Goal: Task Accomplishment & Management: Manage account settings

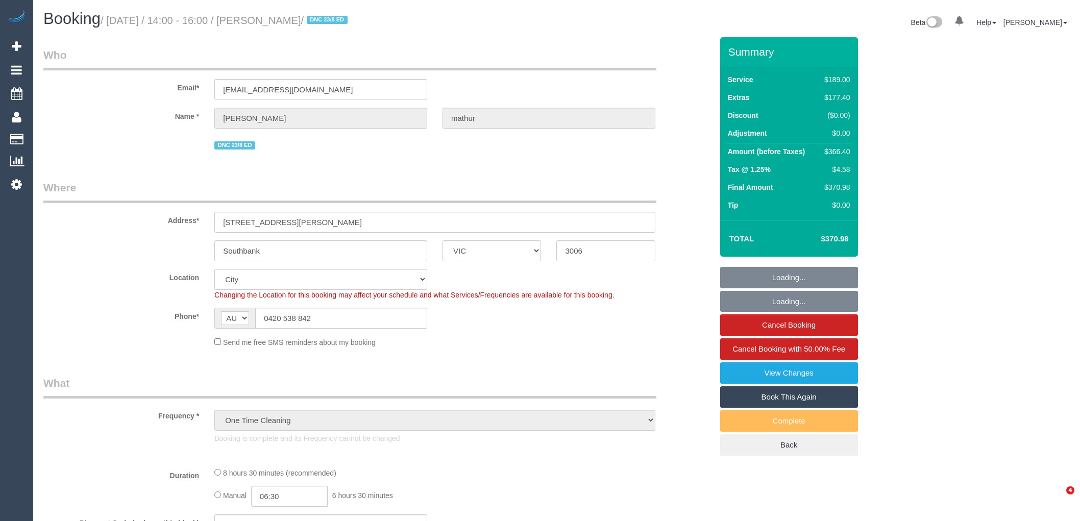
select select "VIC"
select select "number:28"
select select "string:stripe-pm_1RxfOx2GScqysDRVXNCzjD9T"
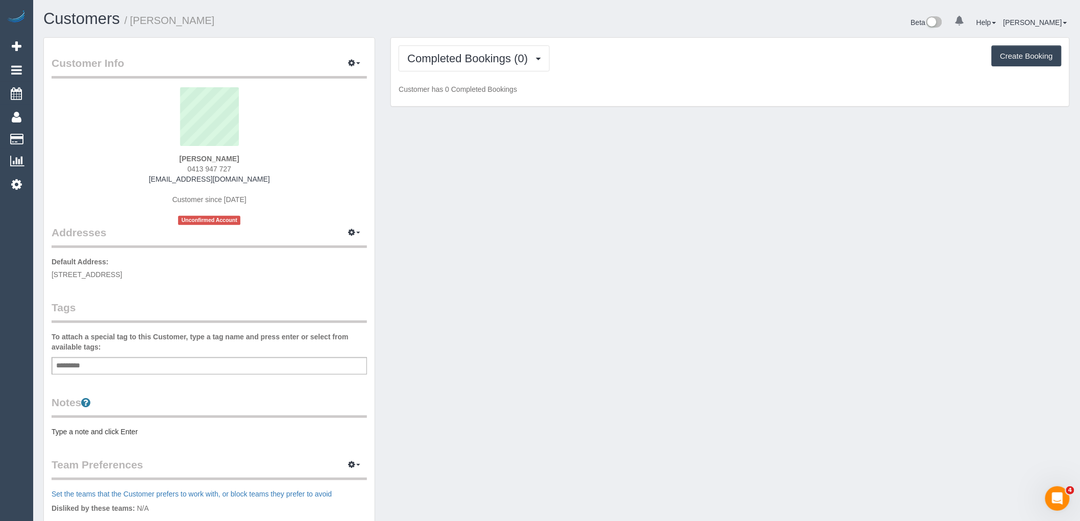
scroll to position [746, 1080]
click at [512, 51] on button "Completed Bookings (0)" at bounding box center [474, 58] width 151 height 26
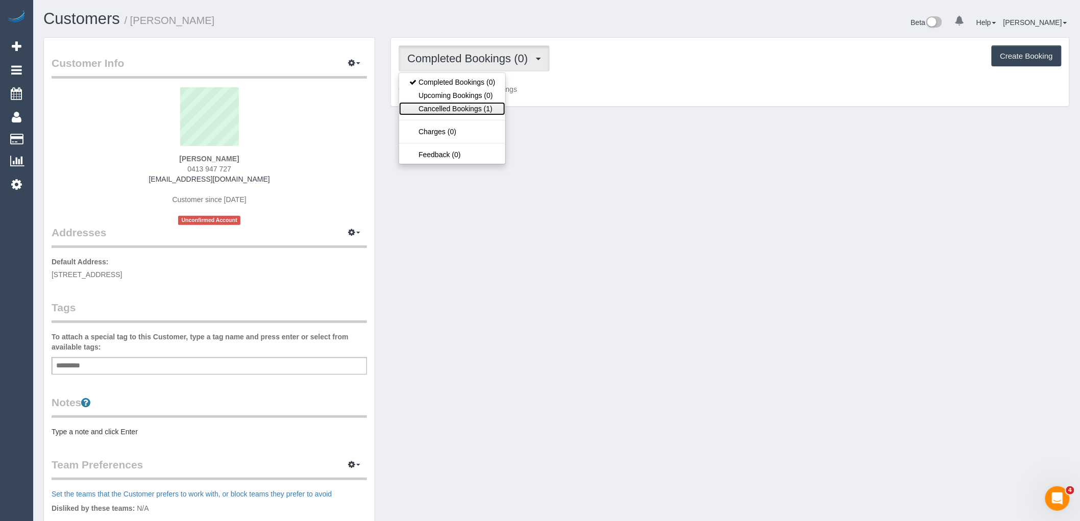
click at [492, 108] on link "Cancelled Bookings (1)" at bounding box center [452, 108] width 106 height 13
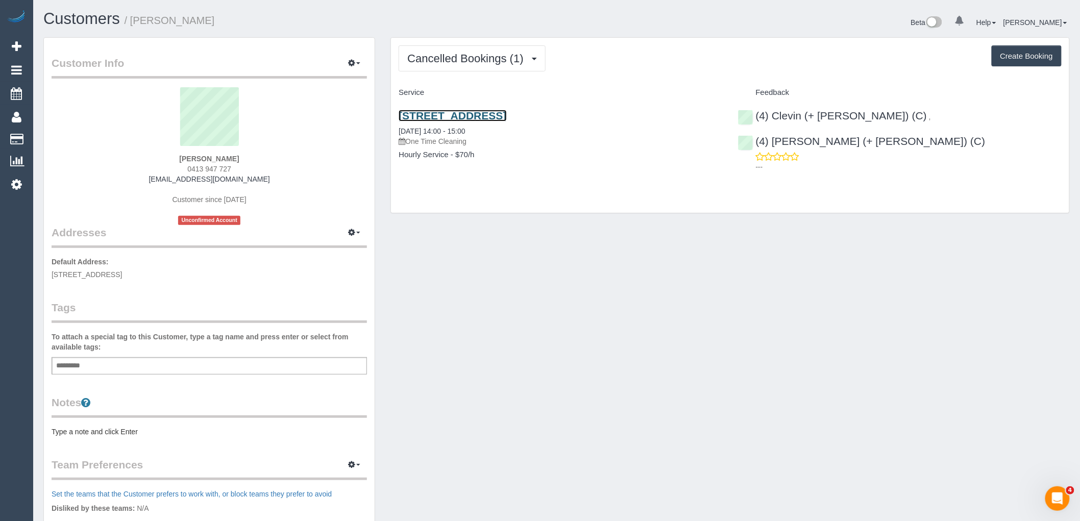
click at [501, 116] on link "Apartment 1, 430 Glenferrie Rd, Kooyong, VIC 3144" at bounding box center [453, 116] width 108 height 12
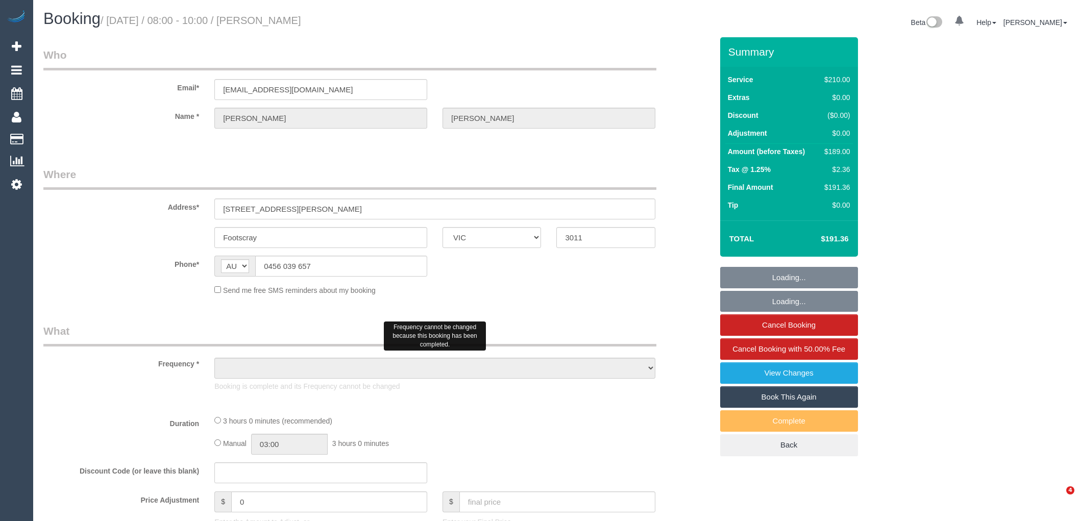
select select "VIC"
select select "180"
select select "number:29"
select select "number:14"
select select "number:19"
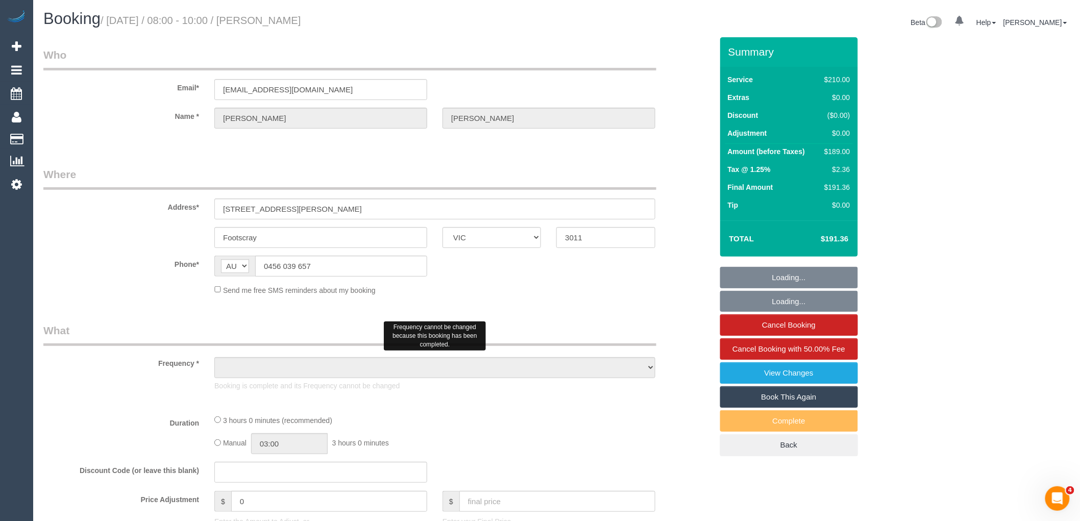
select select "number:25"
select select "number:34"
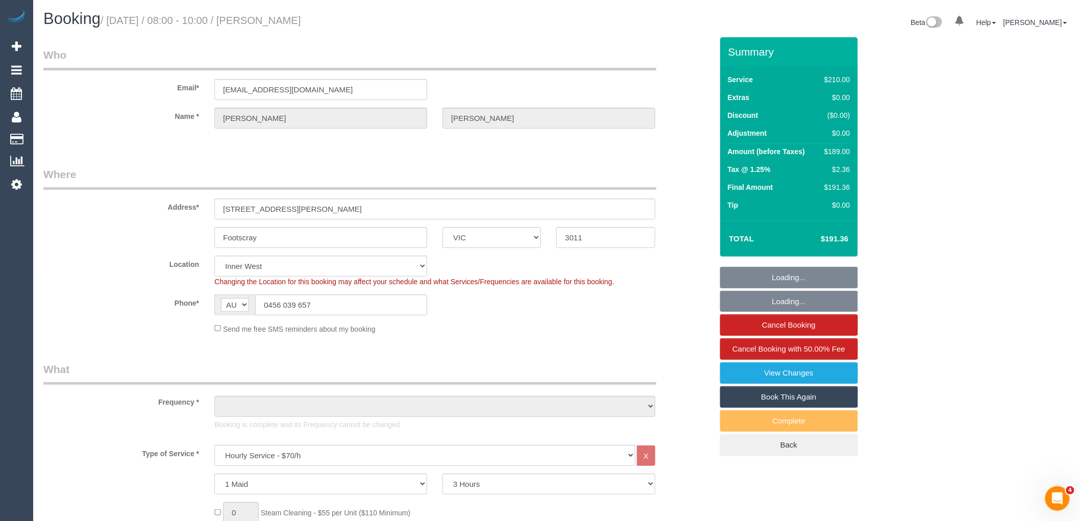
select select "object:852"
select select "string:stripe-pm_1Ri5Hc2GScqysDRVZY9X4HZb"
select select "object:1545"
select select "spot1"
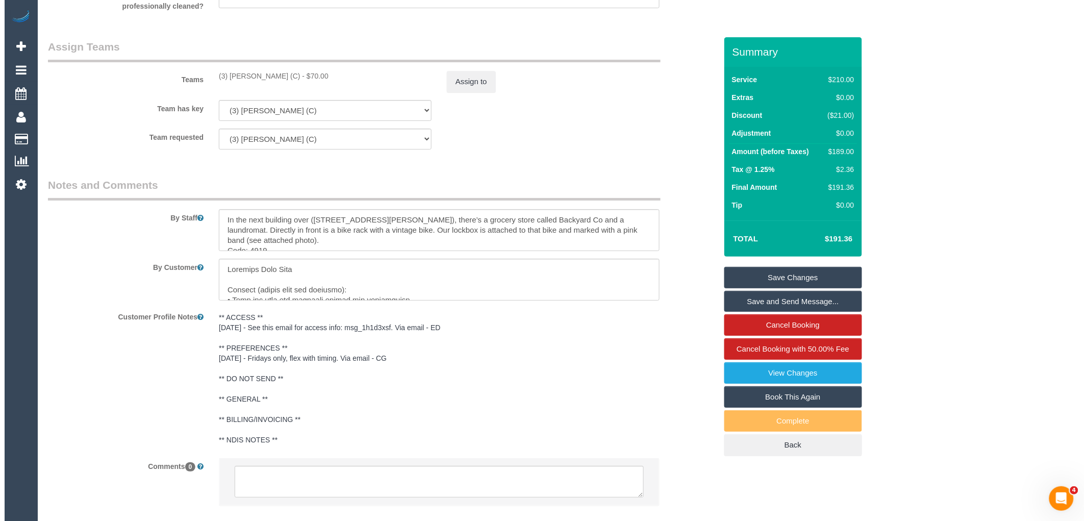
scroll to position [1356, 0]
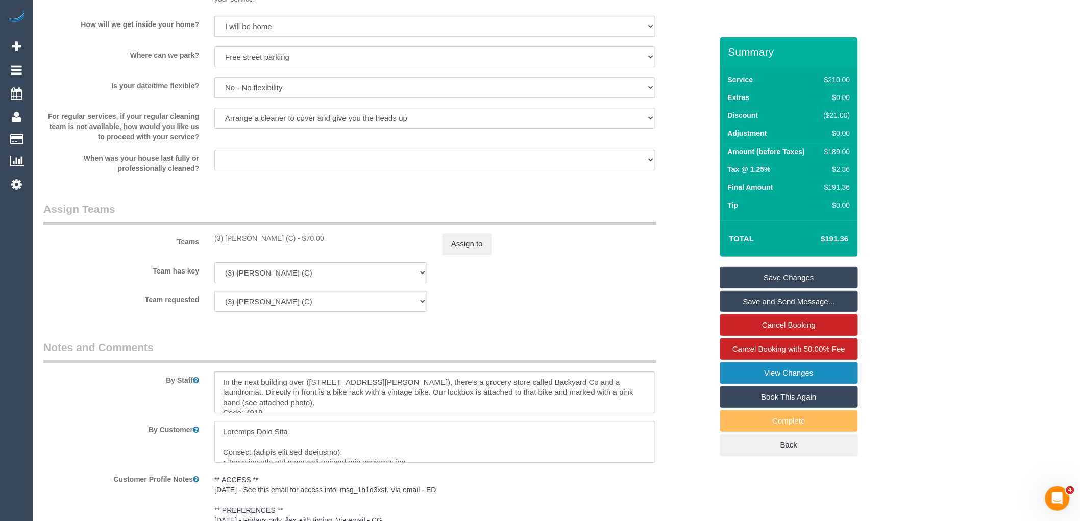
click at [808, 374] on link "View Changes" at bounding box center [789, 372] width 138 height 21
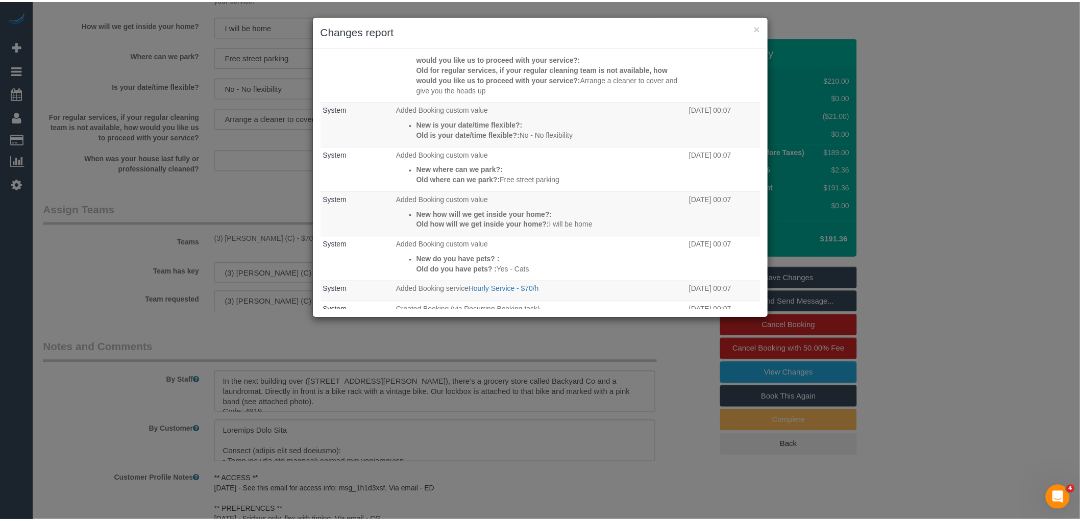
scroll to position [297, 0]
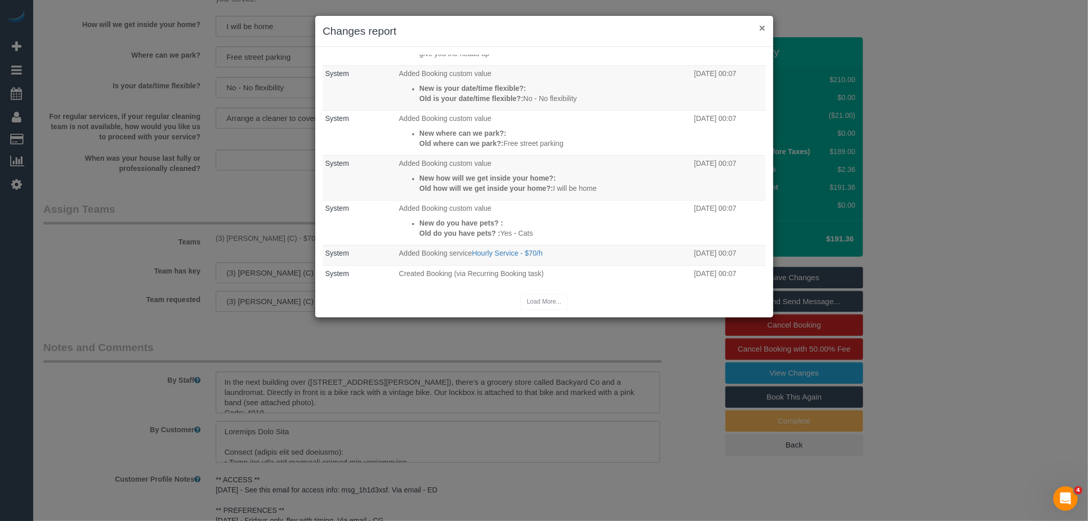
click at [763, 27] on button "×" at bounding box center [762, 27] width 6 height 11
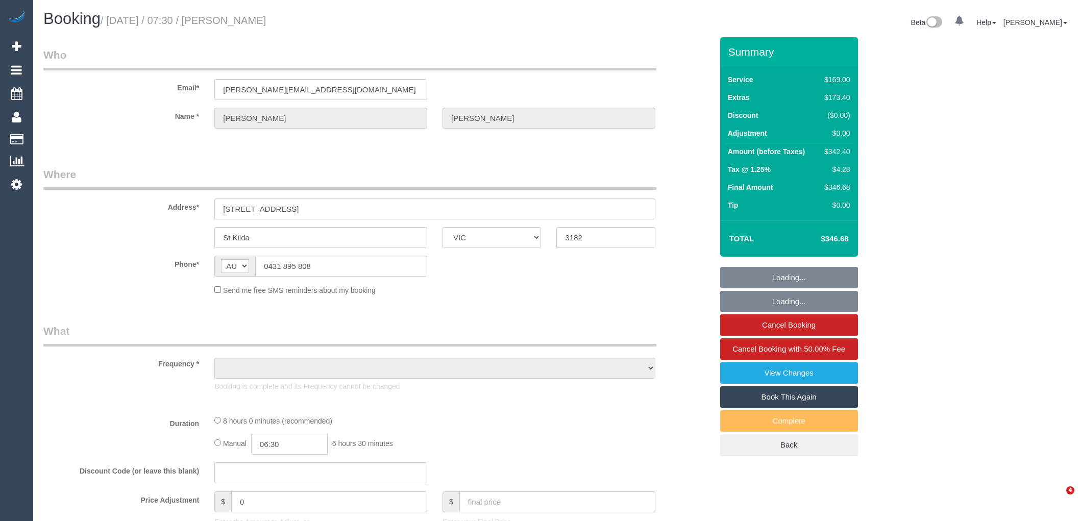
select select "VIC"
select select "string:stripe-pm_1RsLEf2GScqysDRVexlhVqar"
select select "number:28"
select select "number:14"
select select "number:18"
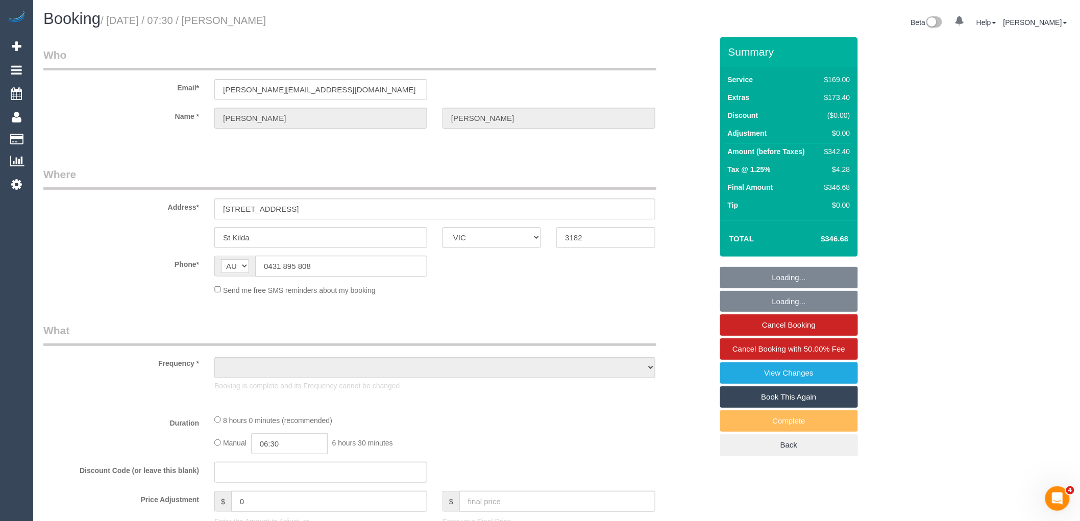
select select "number:36"
select select "number:26"
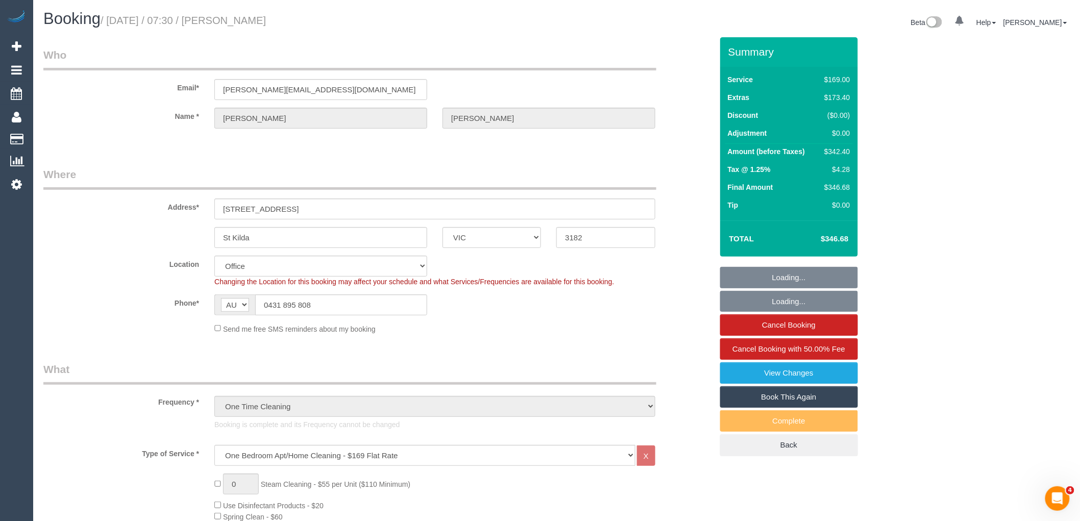
select select "object:2085"
drag, startPoint x: 302, startPoint y: 15, endPoint x: 230, endPoint y: 20, distance: 72.6
click at [230, 20] on h1 "Booking / August 28, 2025 / 07:30 / Erin Clements" at bounding box center [296, 18] width 506 height 17
copy small "Erin Clements"
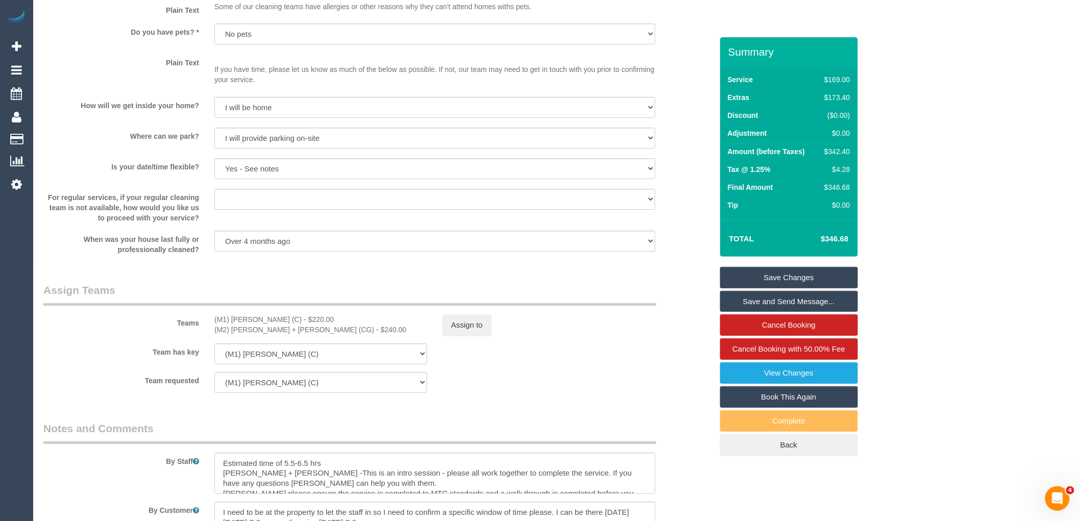
scroll to position [1587, 0]
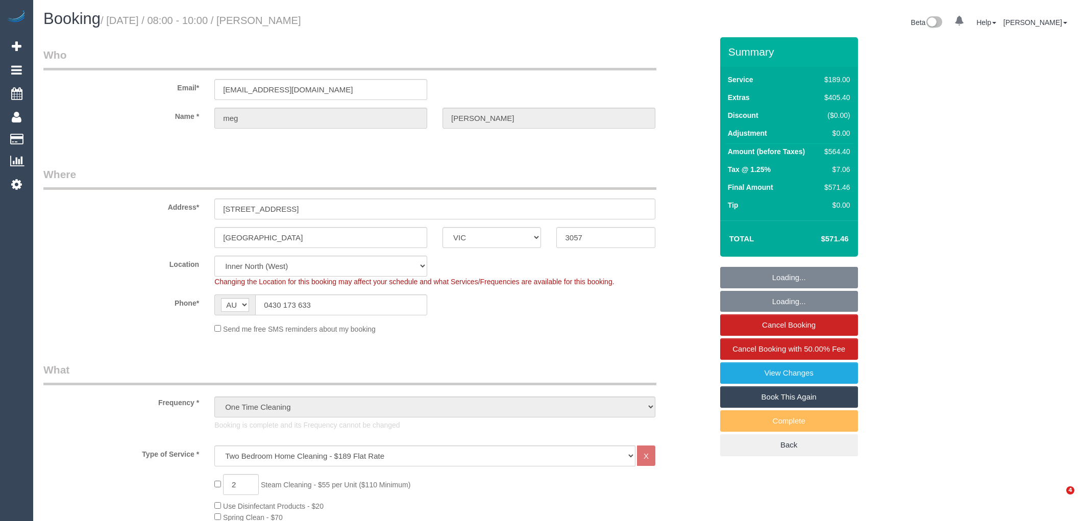
select select "VIC"
select select "number:28"
select select "number:14"
select select "number:19"
select select "number:25"
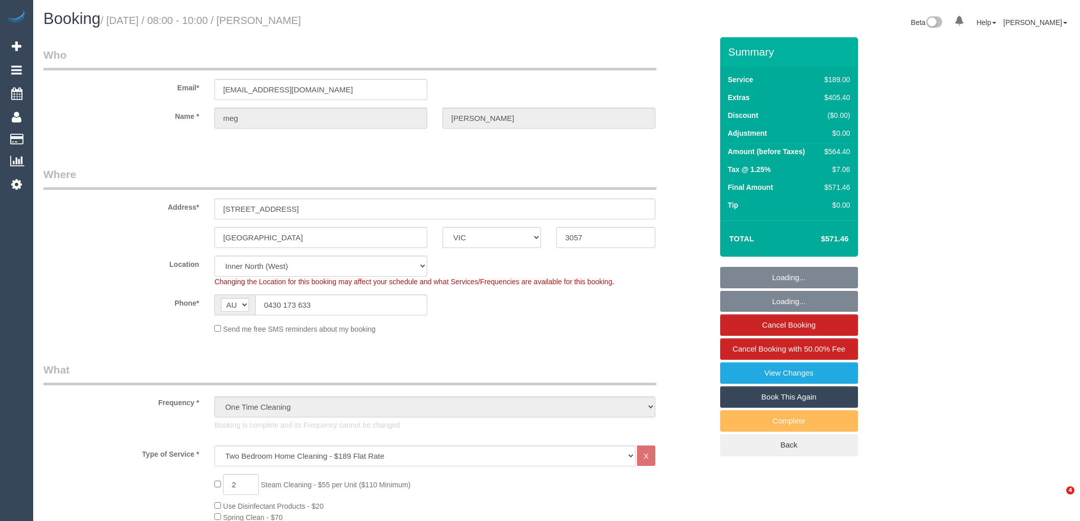
select select "number:35"
select select "number:12"
select select "spot1"
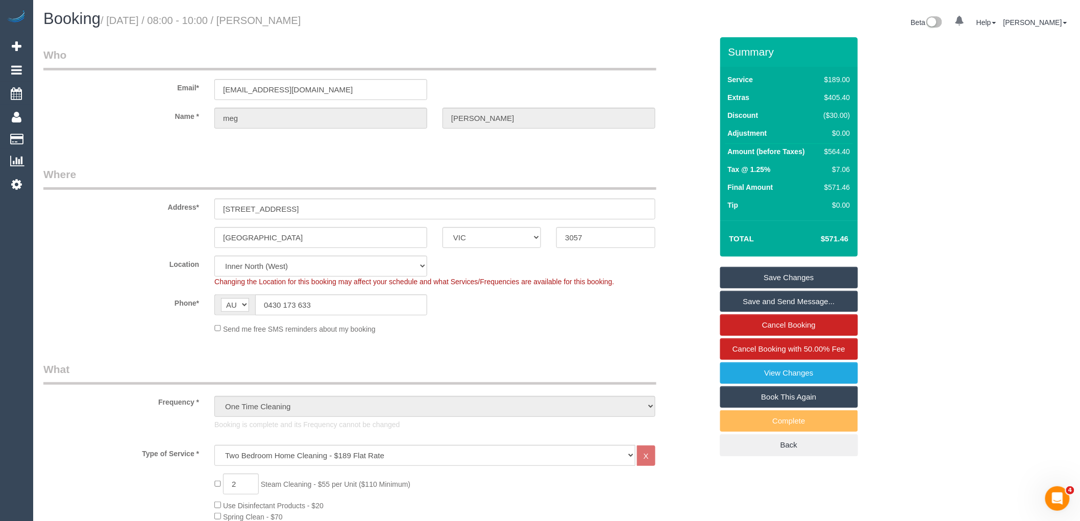
drag, startPoint x: 366, startPoint y: 24, endPoint x: 263, endPoint y: 18, distance: 103.3
click at [263, 18] on h1 "Booking / [DATE] / 08:00 - 10:00 / [PERSON_NAME]" at bounding box center [296, 18] width 506 height 17
copy small "[PERSON_NAME]"
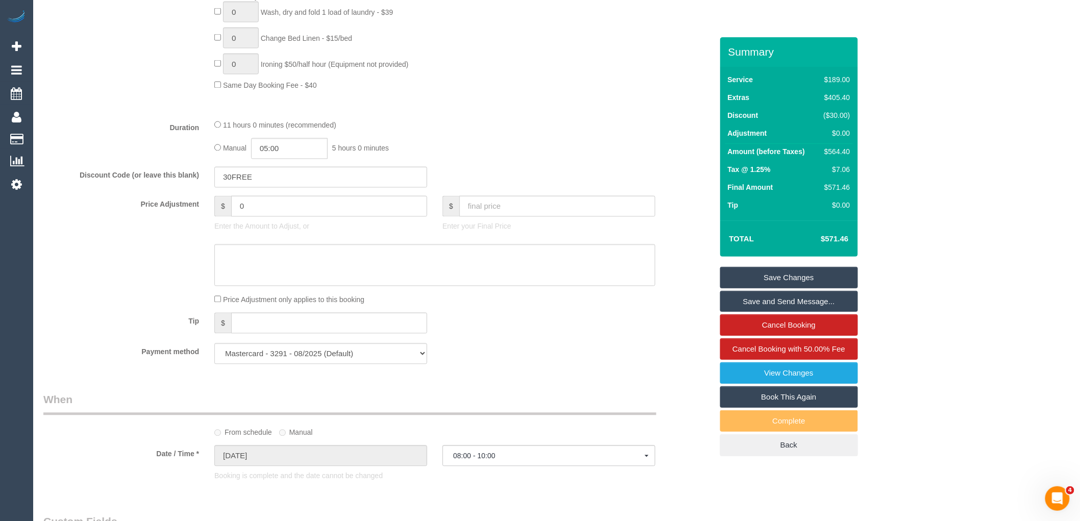
scroll to position [405, 0]
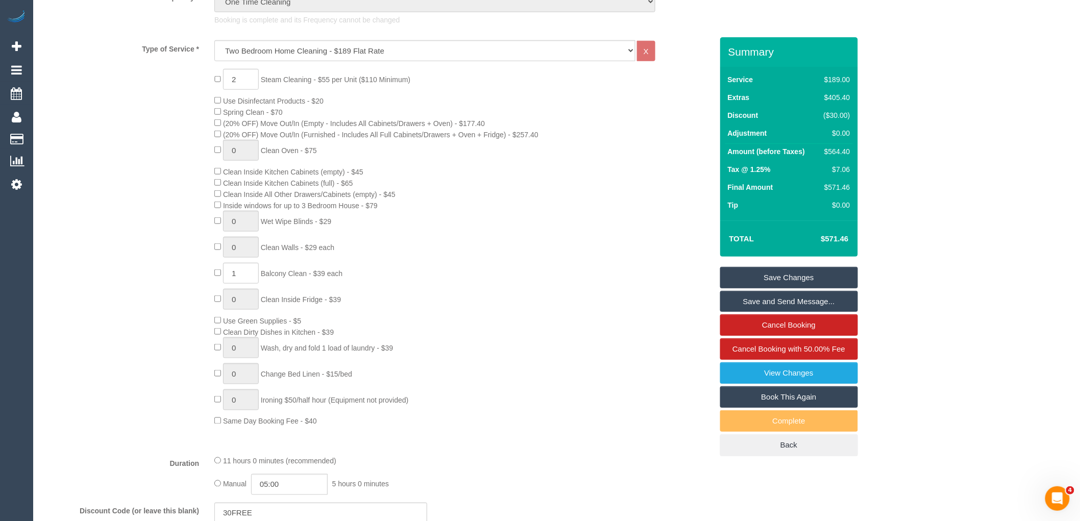
click at [544, 237] on div "2 Steam Cleaning - $55 per Unit ($110 Minimum) Use Disinfectant Products - $20 …" at bounding box center [463, 248] width 513 height 358
